Goal: Information Seeking & Learning: Learn about a topic

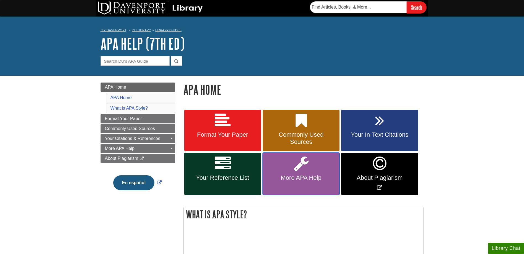
click at [307, 170] on icon at bounding box center [301, 164] width 15 height 16
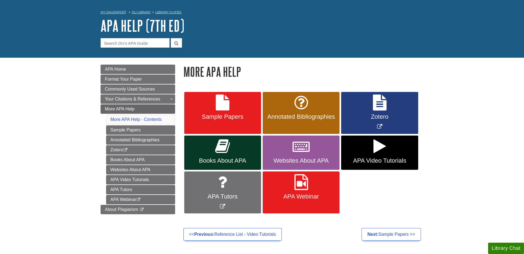
scroll to position [28, 0]
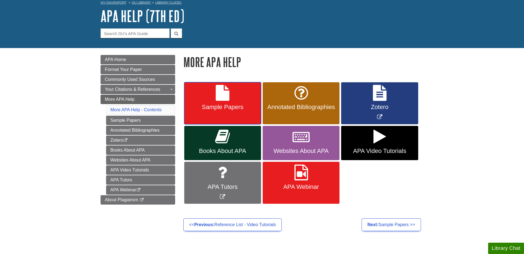
click at [233, 108] on span "Sample Papers" at bounding box center [222, 107] width 69 height 7
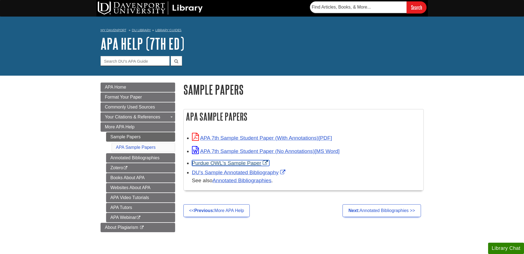
click at [240, 163] on link "Purdue OWL's Sample Paper" at bounding box center [230, 163] width 77 height 6
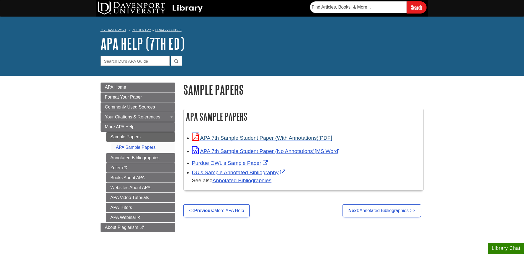
click at [254, 136] on link "APA 7th Sample Student Paper (With Annotations)" at bounding box center [262, 138] width 140 height 6
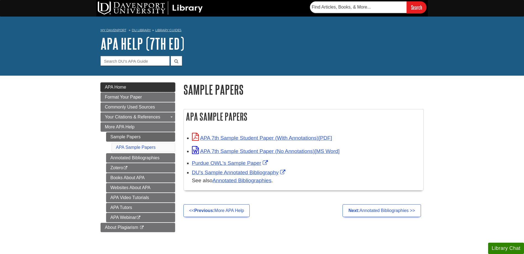
click at [126, 90] on link "APA Home" at bounding box center [138, 87] width 75 height 9
